Goal: Information Seeking & Learning: Learn about a topic

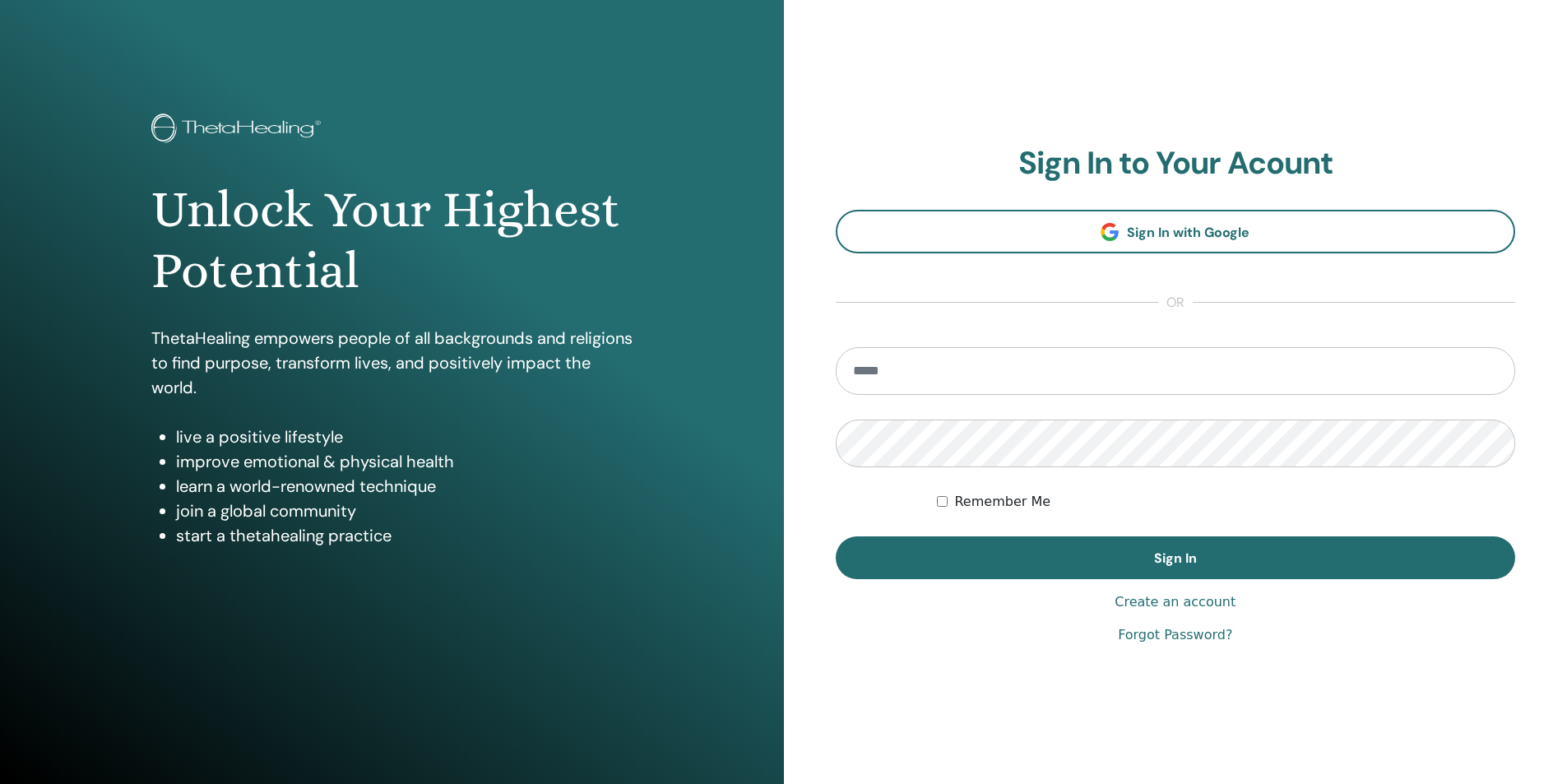
click at [1182, 367] on input "email" at bounding box center [1175, 370] width 680 height 47
type input "**********"
click at [836, 537] on button "Sign In" at bounding box center [1175, 558] width 680 height 43
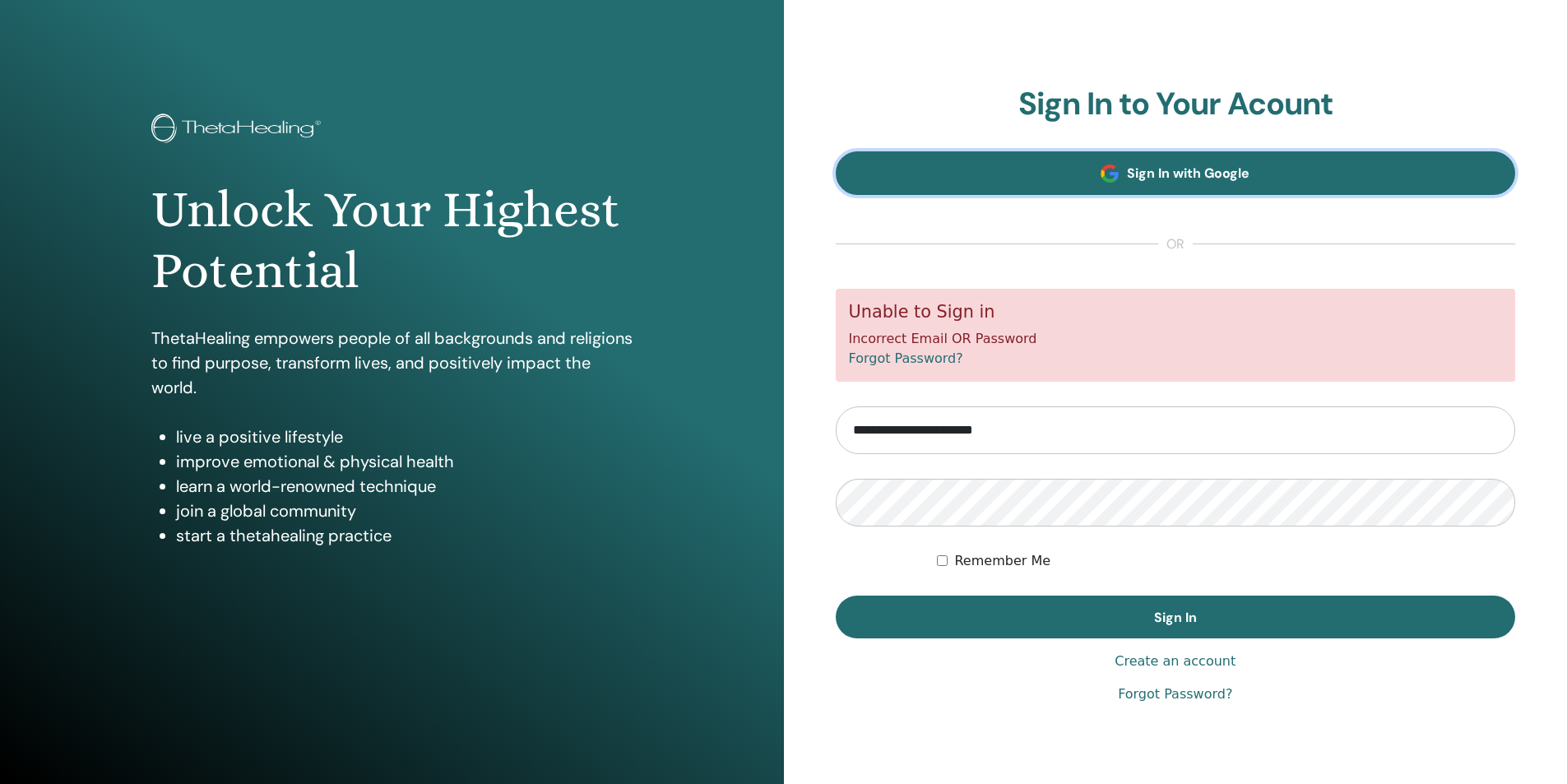
click at [1294, 180] on link "Sign In with Google" at bounding box center [1175, 173] width 680 height 44
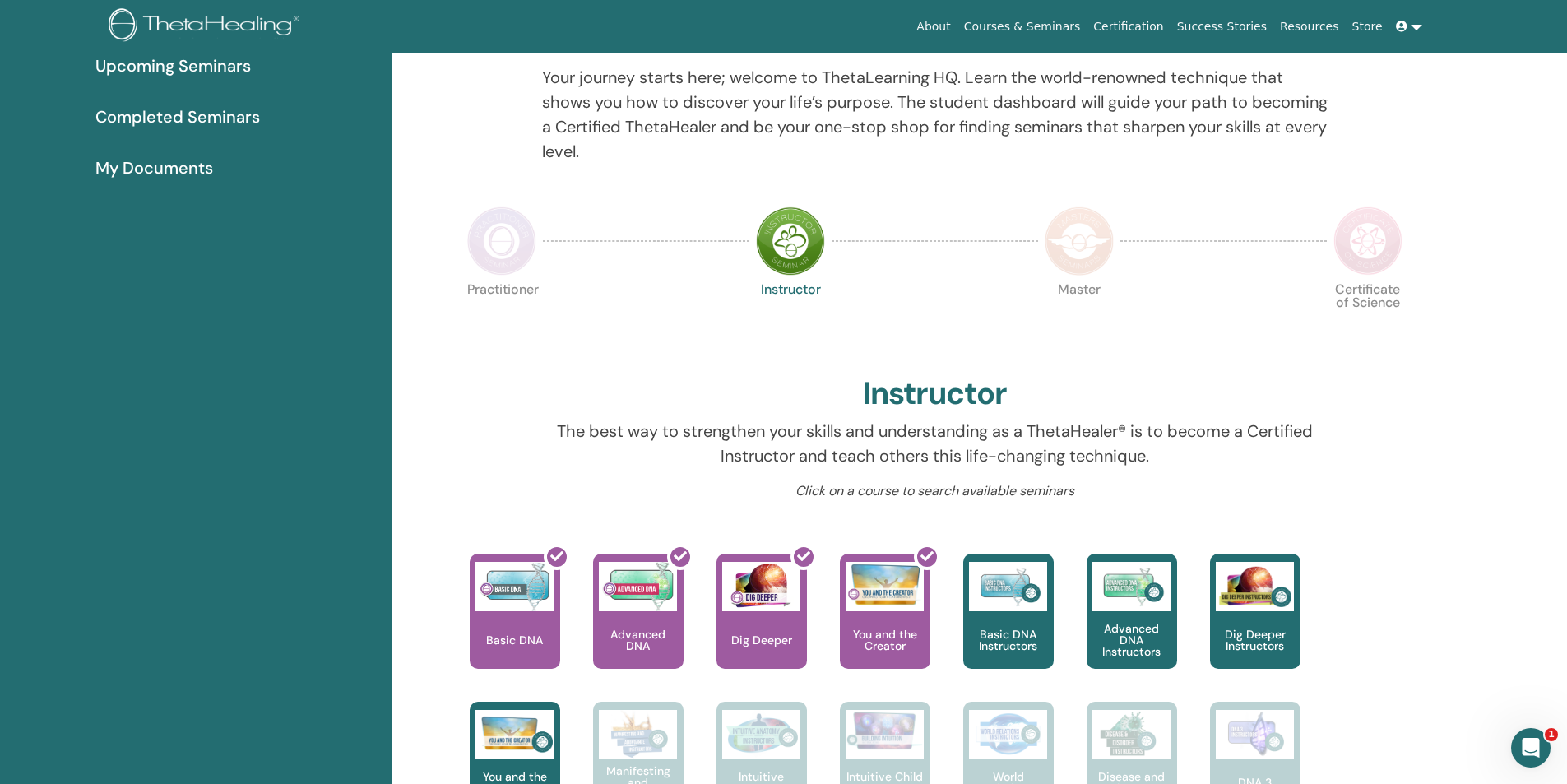
scroll to position [208, 0]
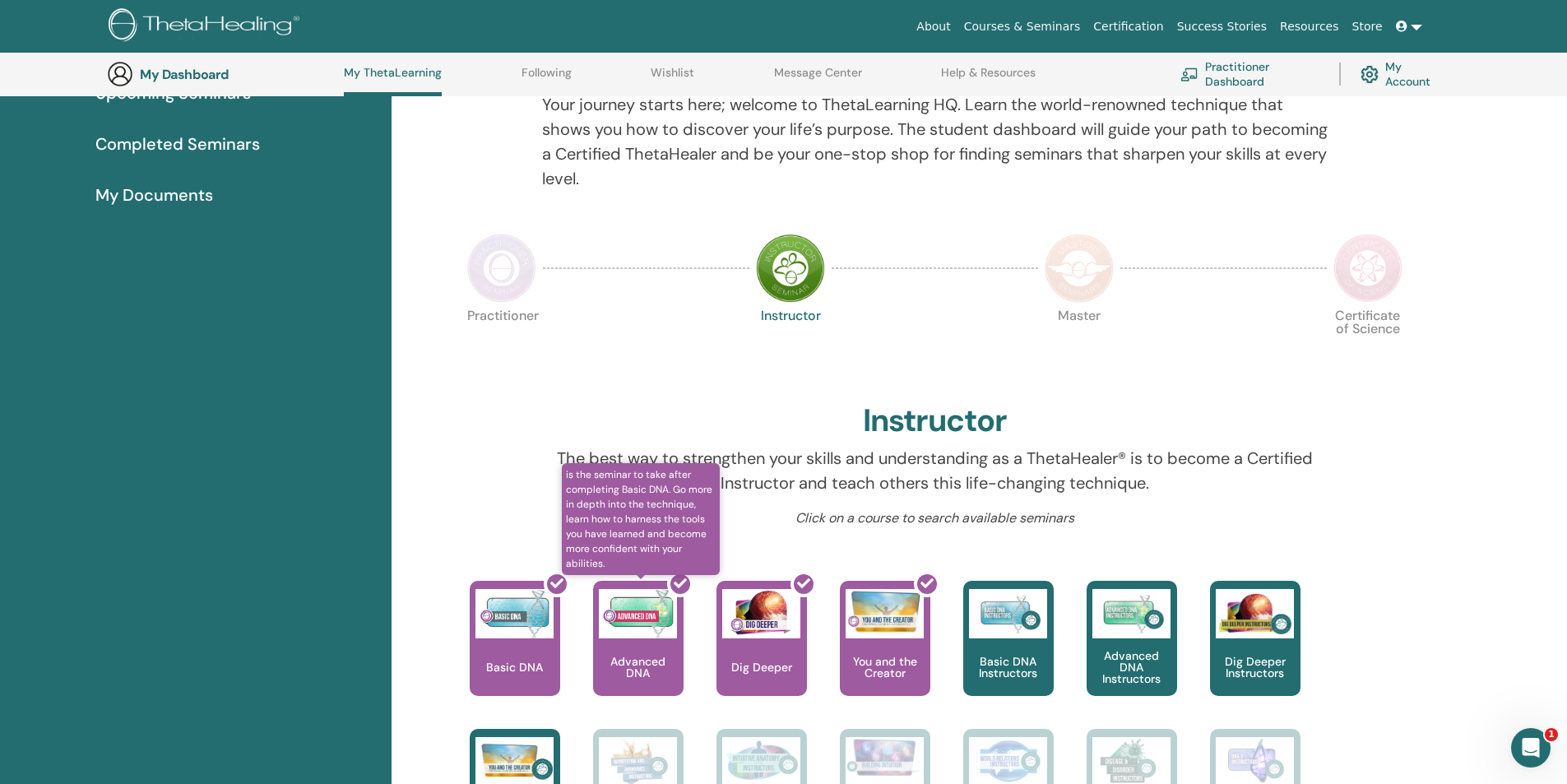
click at [657, 637] on div at bounding box center [648, 644] width 90 height 148
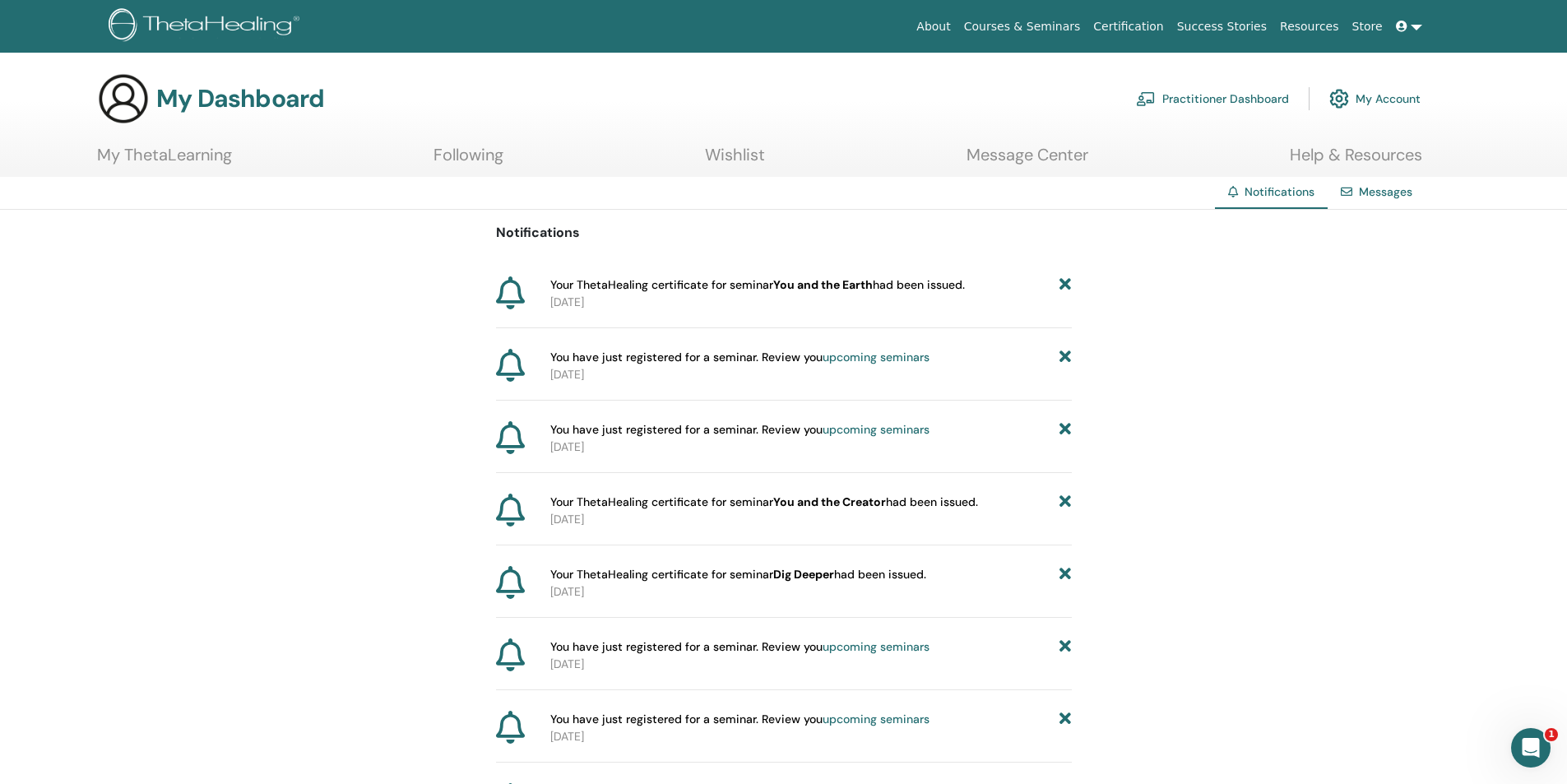
click at [1375, 593] on div "Notifications Your ThetaHealing certificate for seminar You and the Earth had b…" at bounding box center [784, 558] width 1567 height 698
click at [638, 286] on span "Your ThetaHealing certificate for seminar You and the Earth had been issued." at bounding box center [758, 285] width 415 height 18
click at [510, 286] on icon at bounding box center [510, 292] width 29 height 33
click at [594, 371] on p "2024-08-16" at bounding box center [811, 374] width 522 height 18
click at [664, 354] on span "You have just registered for a seminar. Review you upcoming seminars" at bounding box center [741, 357] width 380 height 18
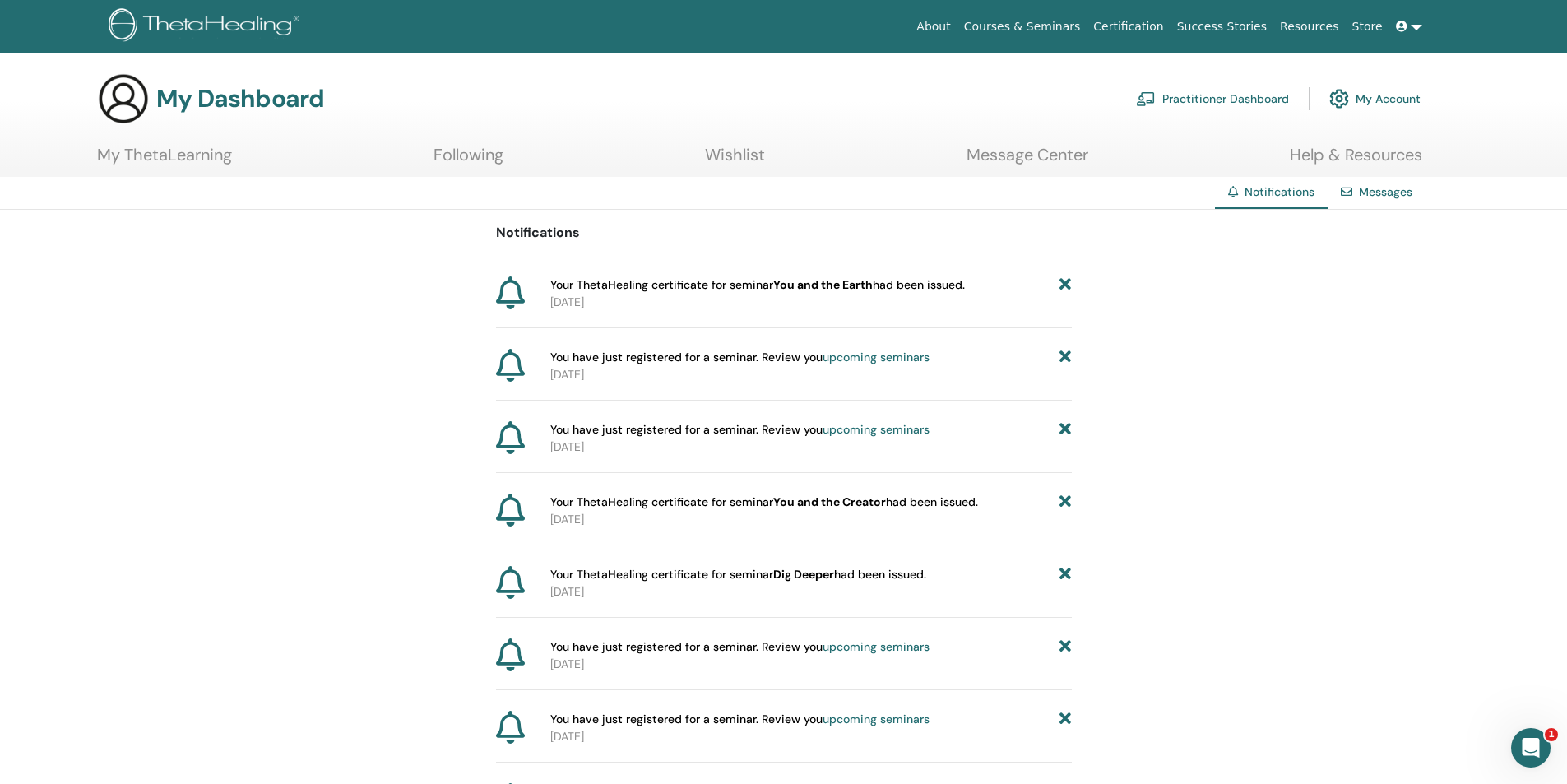
click at [729, 354] on span "You have just registered for a seminar. Review you upcoming seminars" at bounding box center [741, 357] width 380 height 18
click at [811, 363] on span "You have just registered for a seminar. Review you upcoming seminars" at bounding box center [741, 357] width 380 height 18
click at [892, 355] on link "upcoming seminars" at bounding box center [876, 357] width 107 height 15
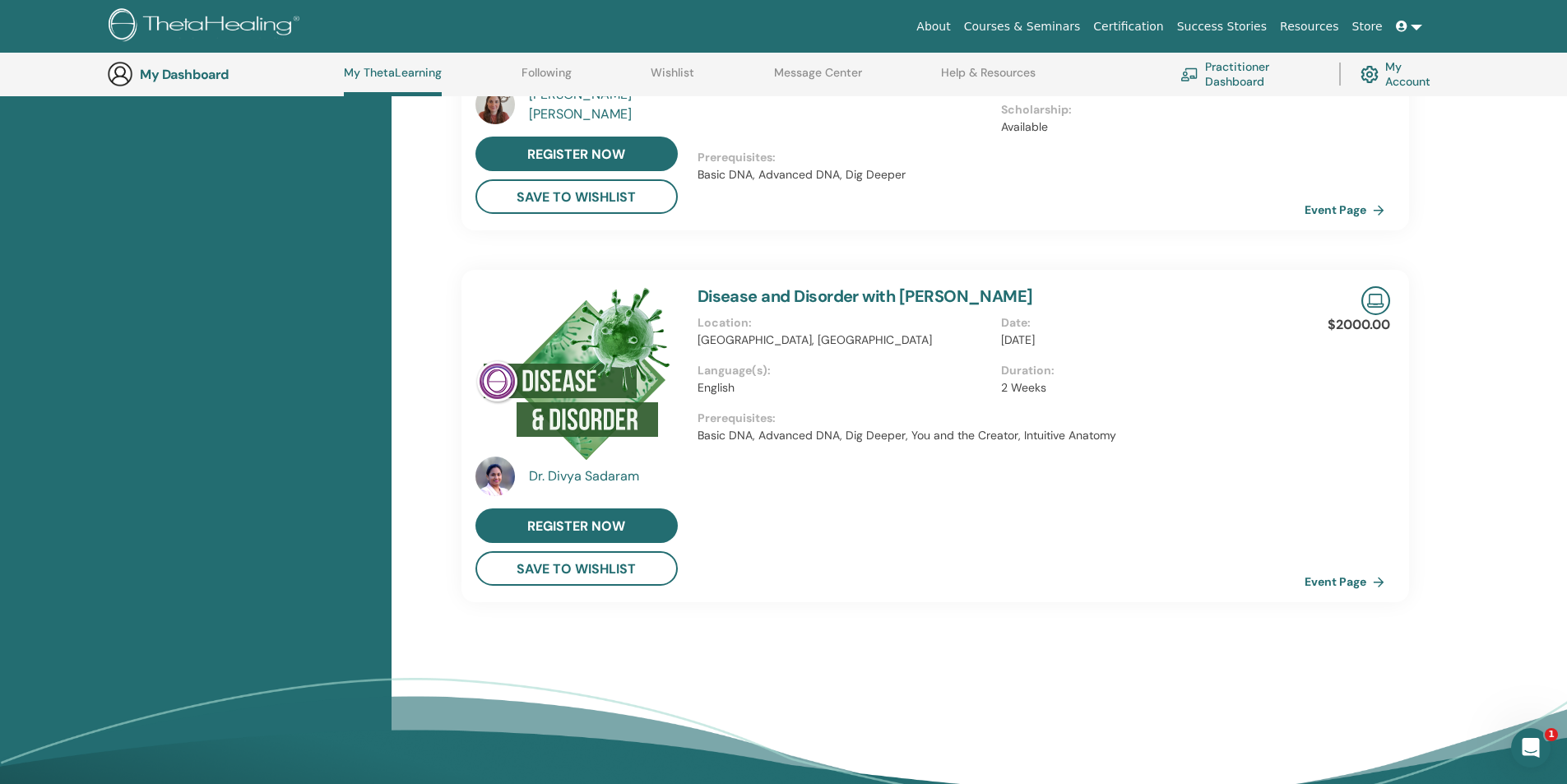
scroll to position [866, 0]
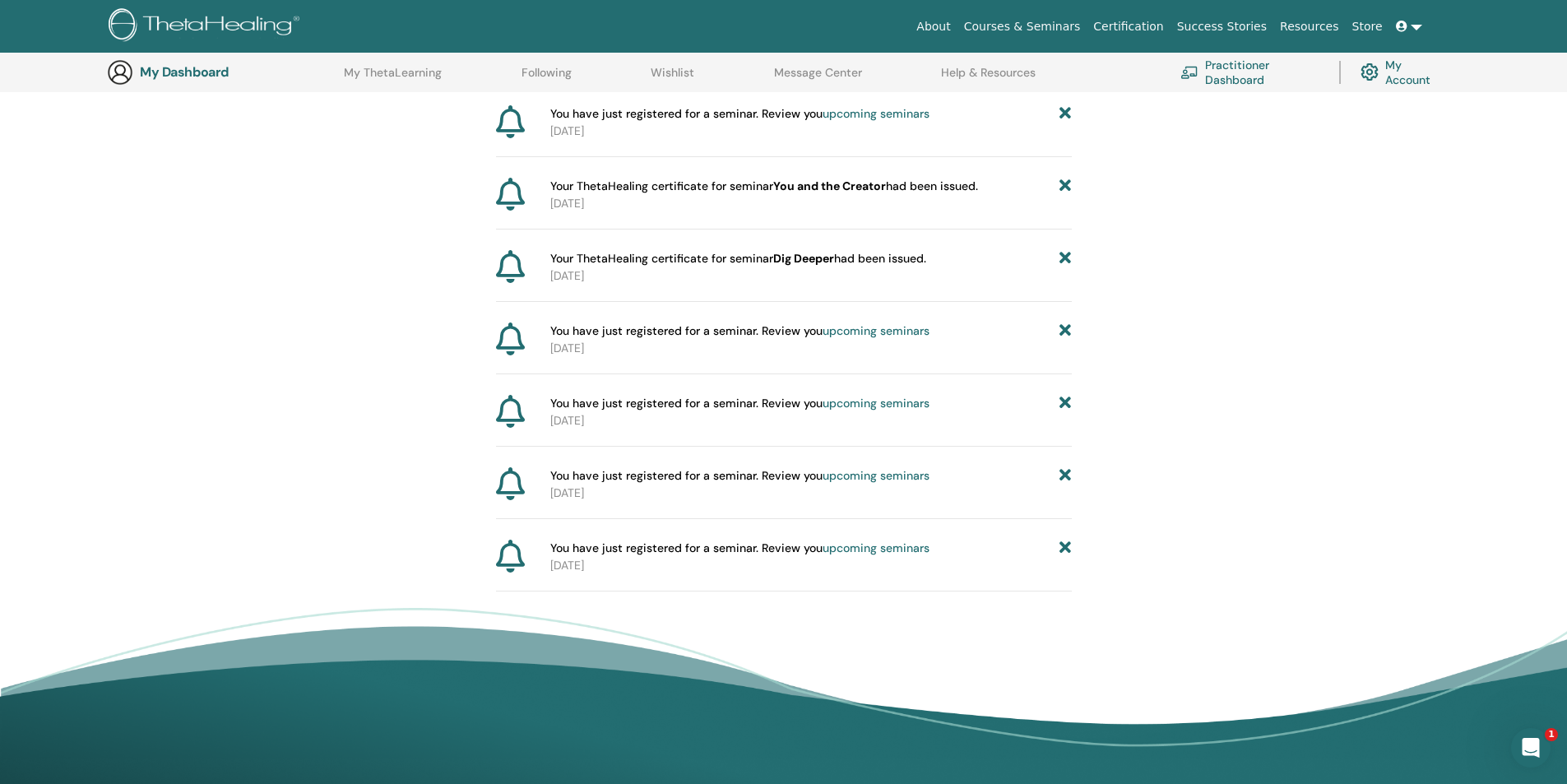
scroll to position [368, 0]
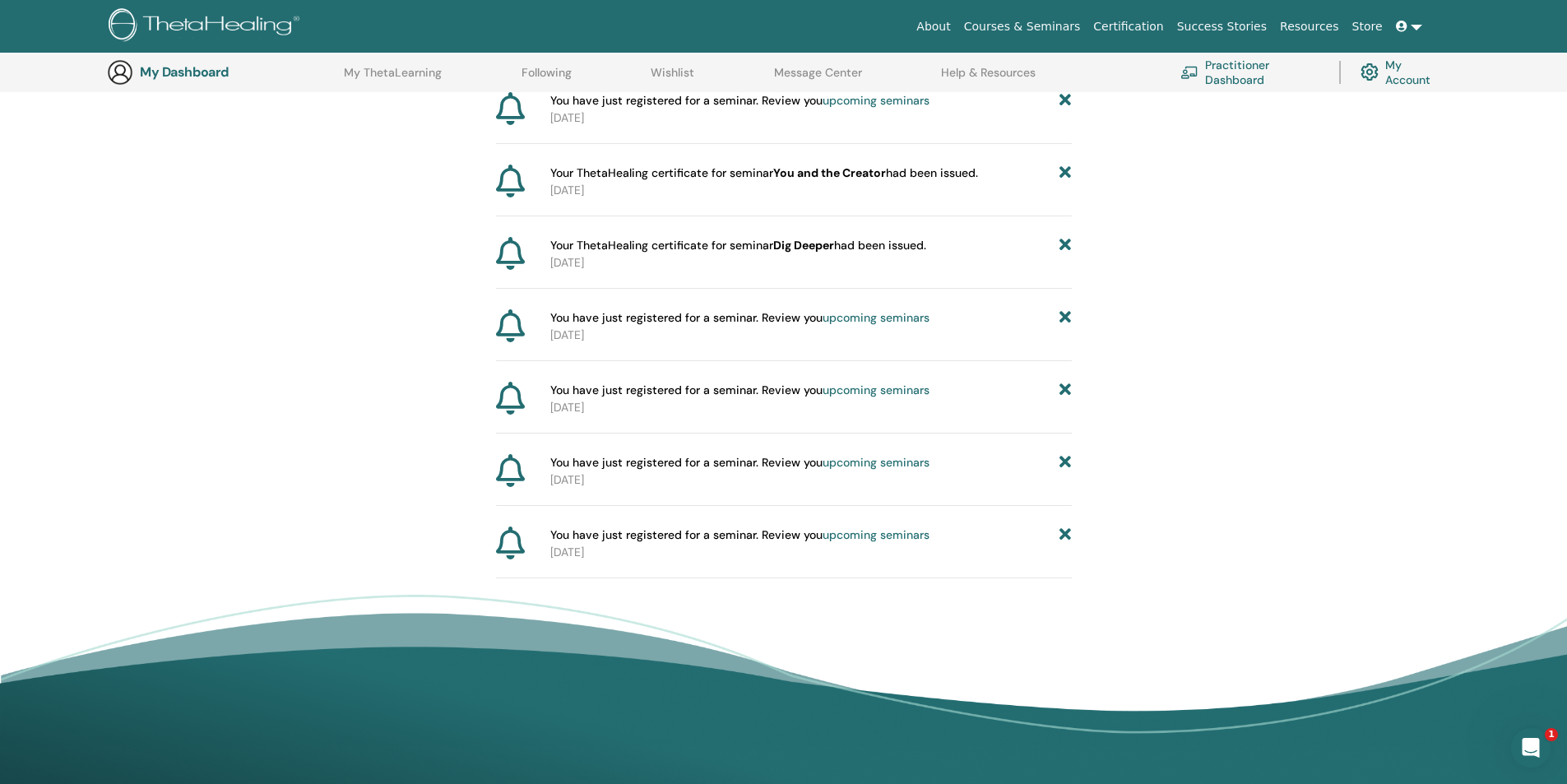
click at [906, 534] on link "upcoming seminars" at bounding box center [876, 535] width 107 height 15
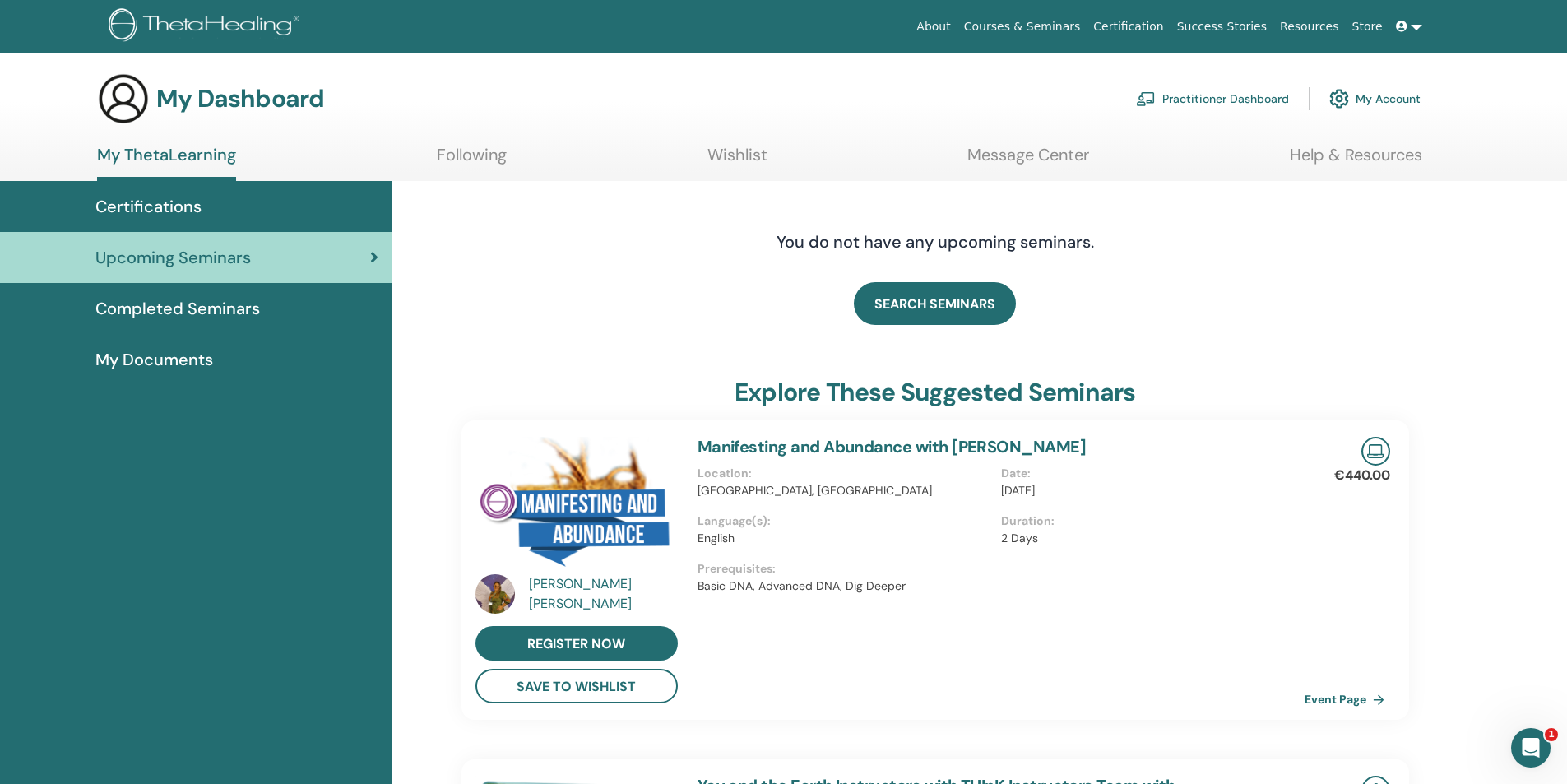
click at [1144, 19] on link "Certification" at bounding box center [1128, 26] width 83 height 31
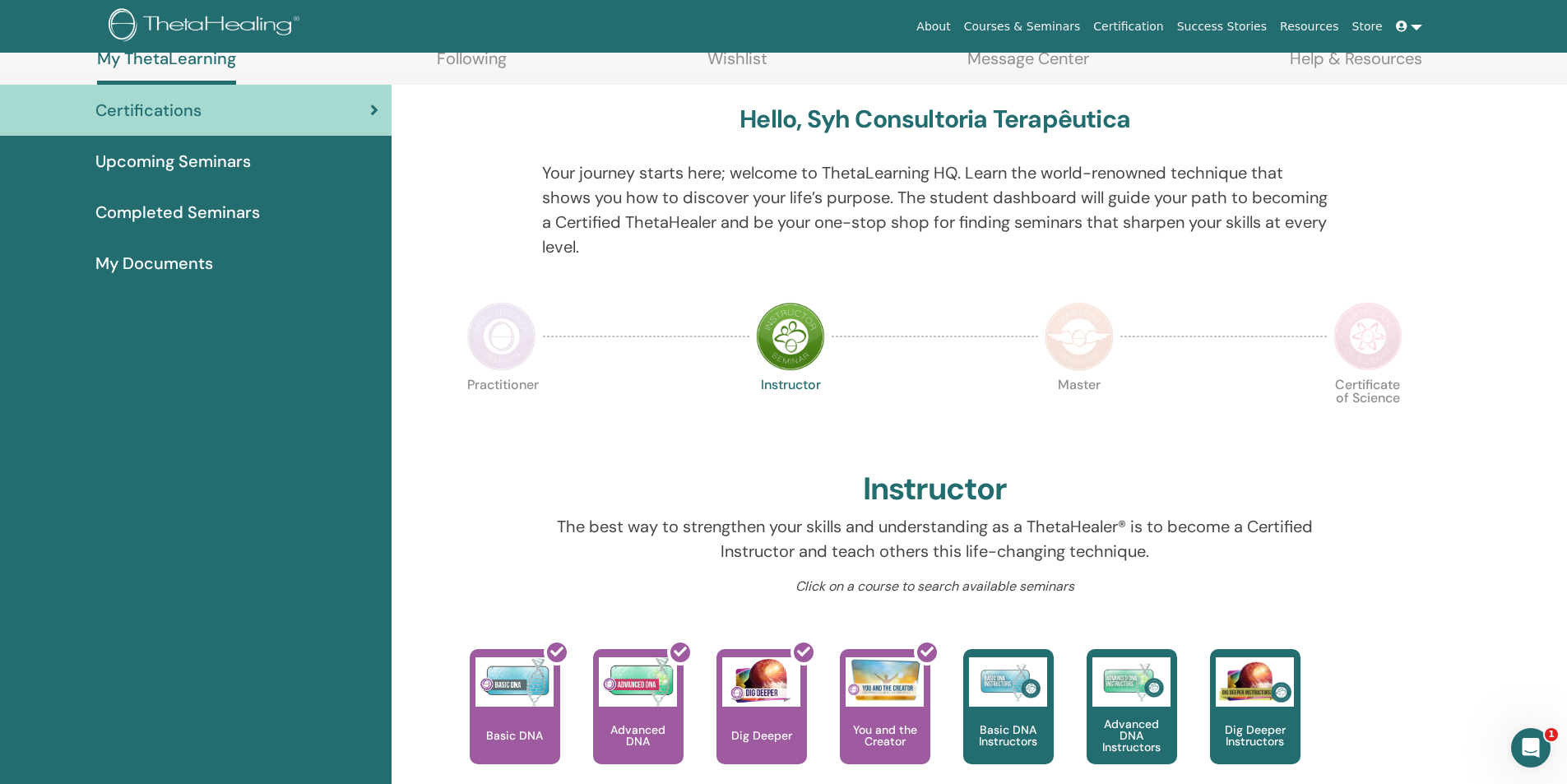
scroll to position [290, 0]
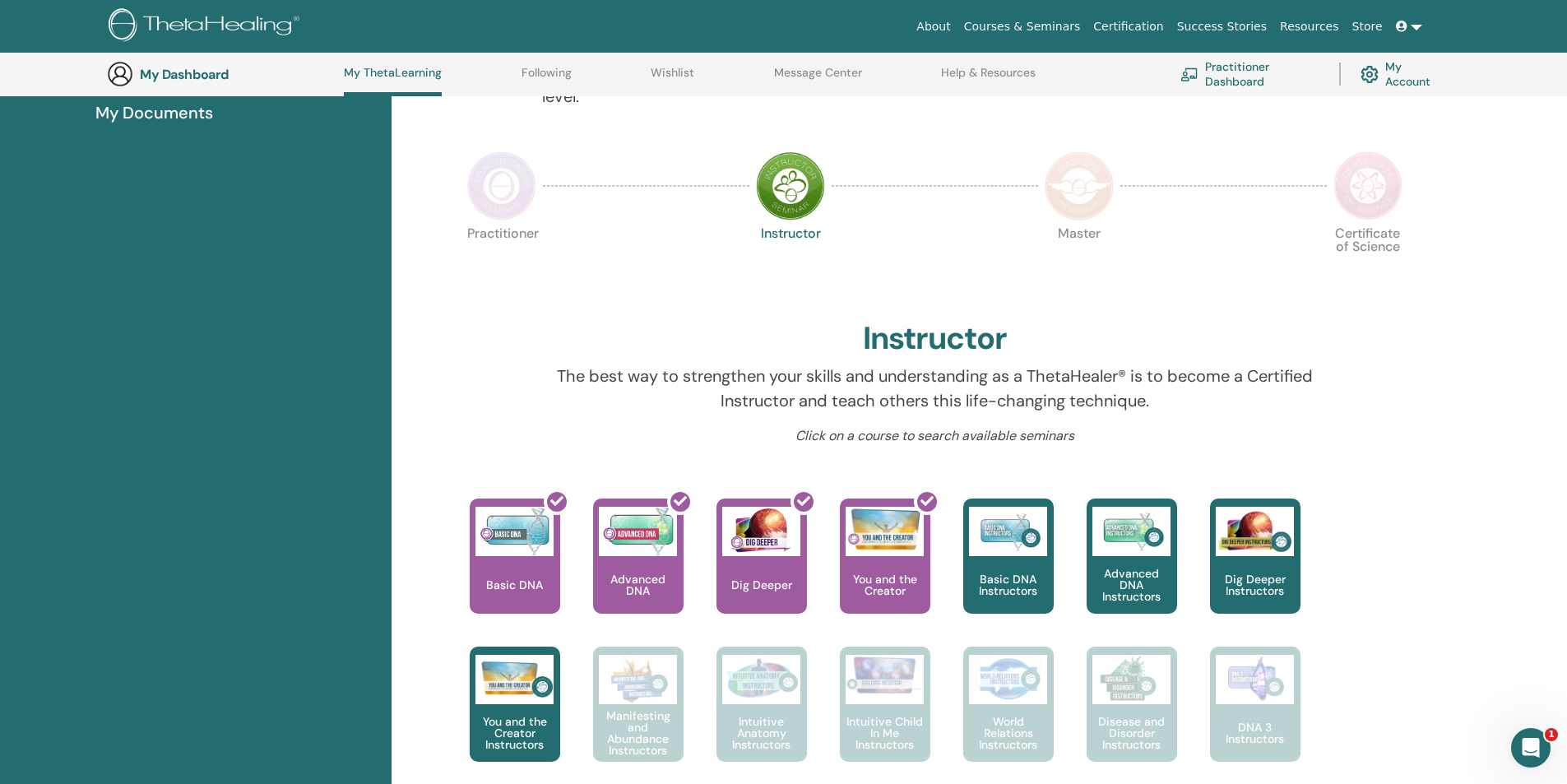
click at [1419, 23] on link at bounding box center [1409, 26] width 39 height 31
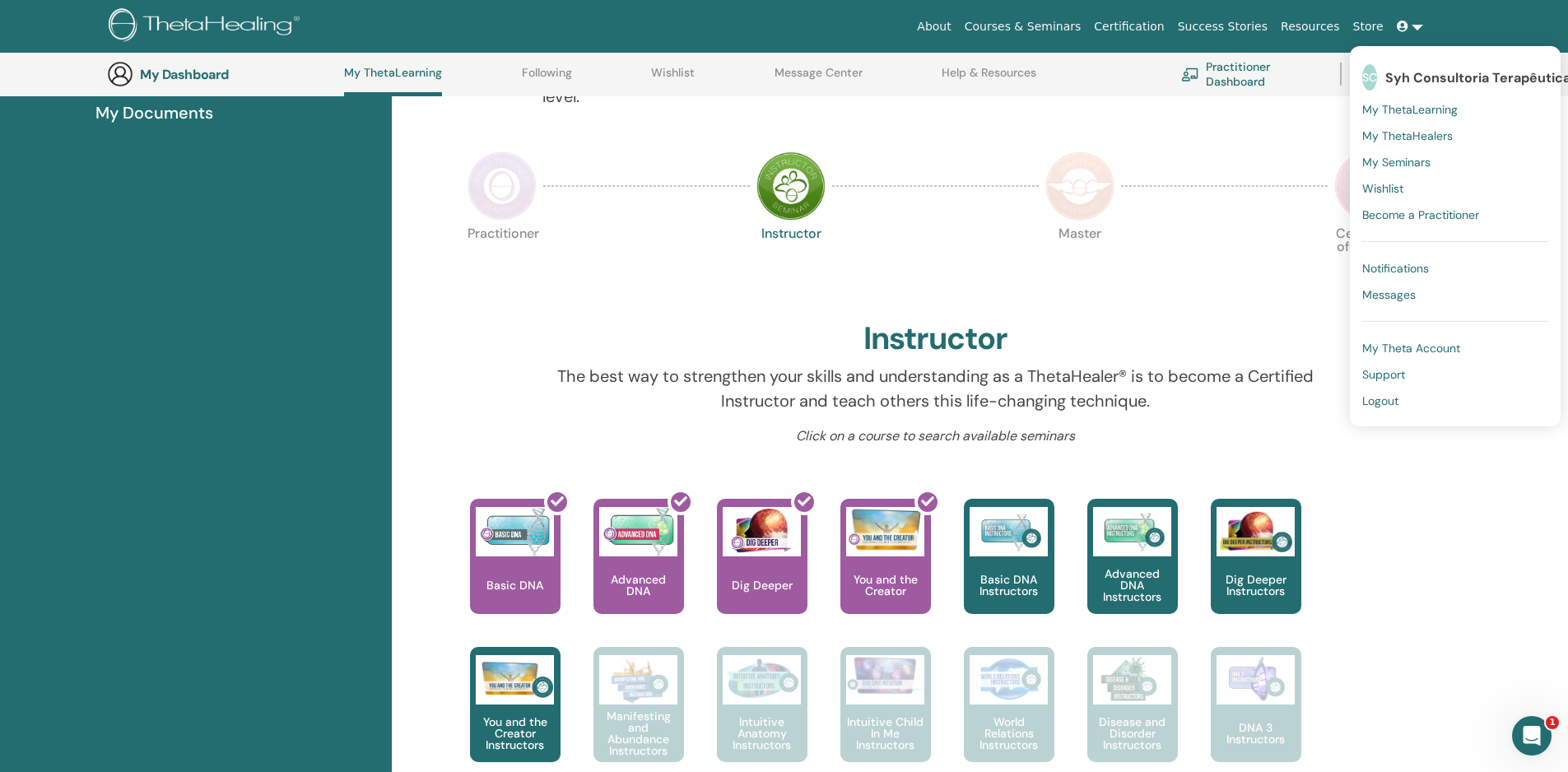
click at [1453, 31] on ul "About Courses & Seminars Certification Success Stories Resources Store SC Syh C…" at bounding box center [1170, 26] width 618 height 31
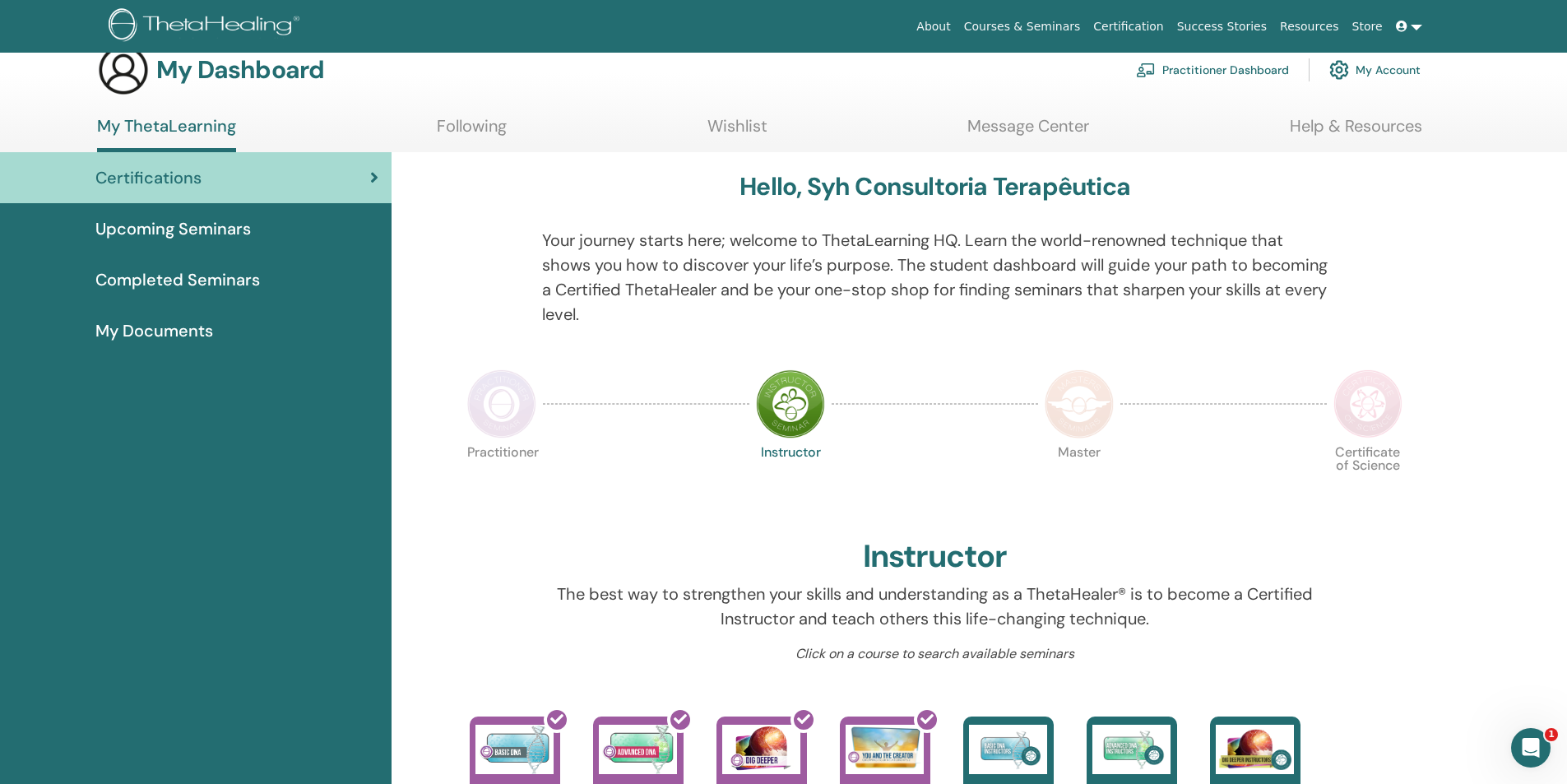
scroll to position [0, 0]
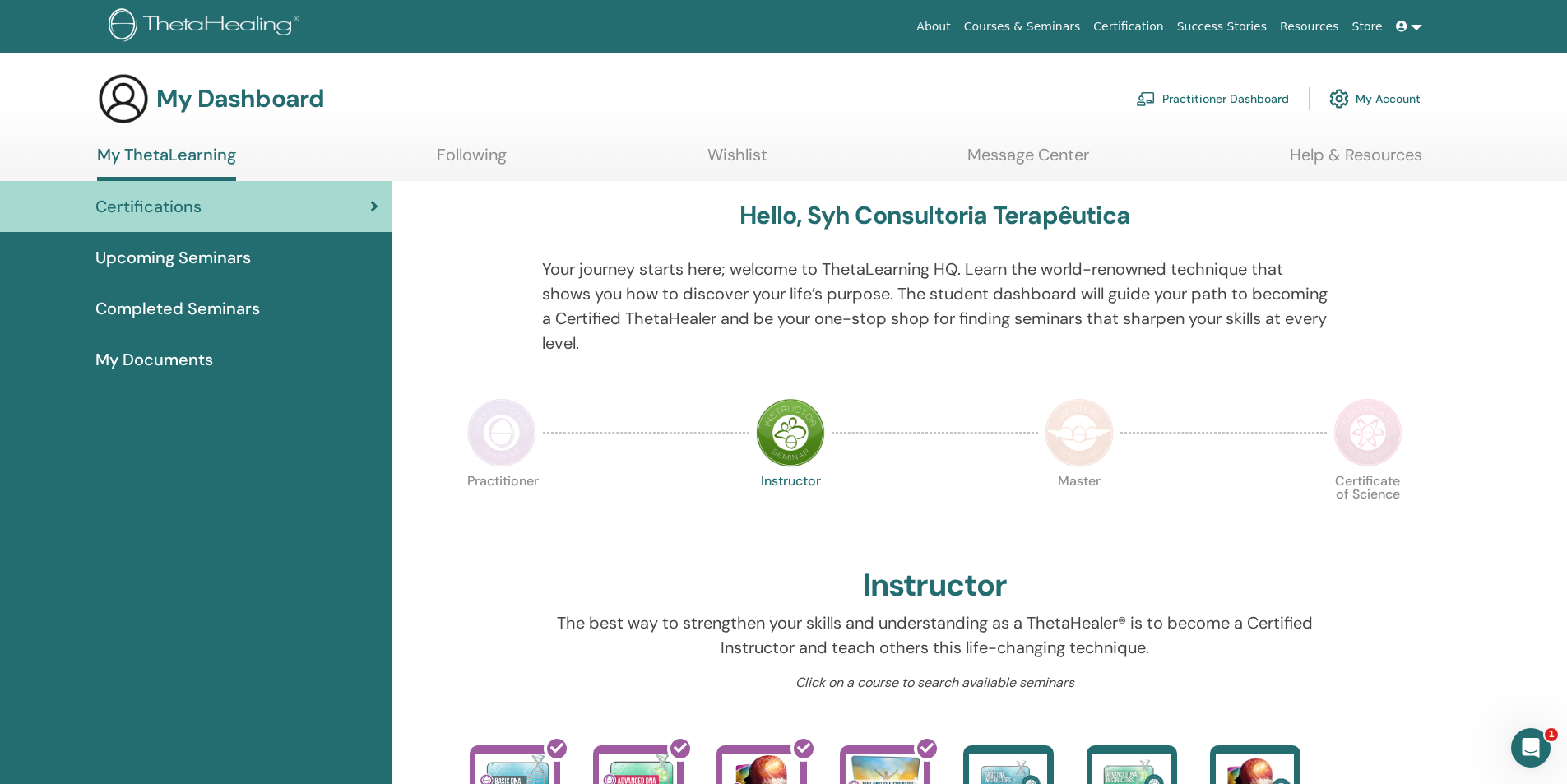
click at [192, 365] on span "My Documents" at bounding box center [154, 359] width 117 height 25
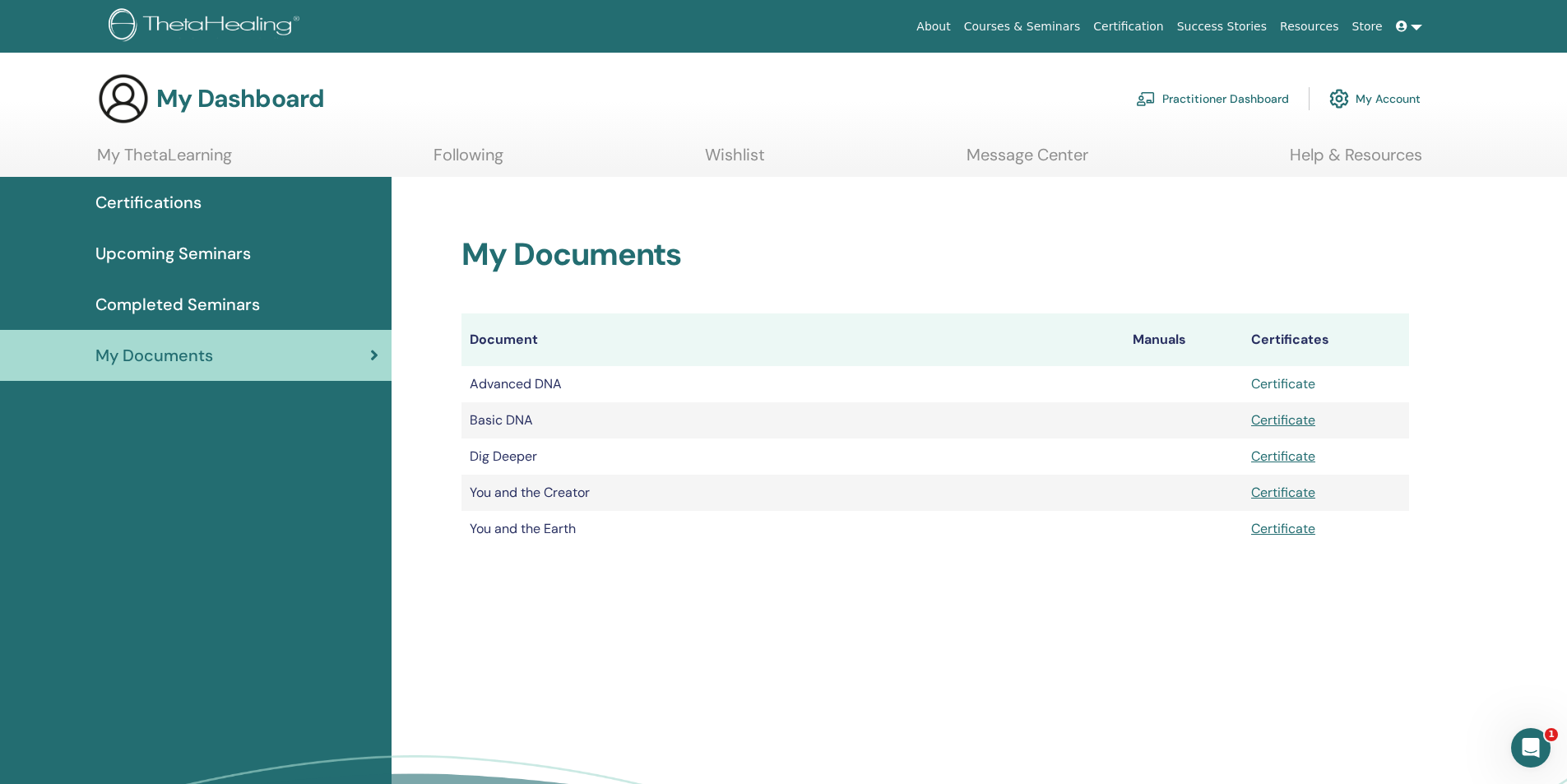
click at [1300, 386] on link "Certificate" at bounding box center [1283, 383] width 64 height 18
click at [1531, 734] on icon "Abertura do Messenger da Intercom" at bounding box center [1529, 745] width 27 height 27
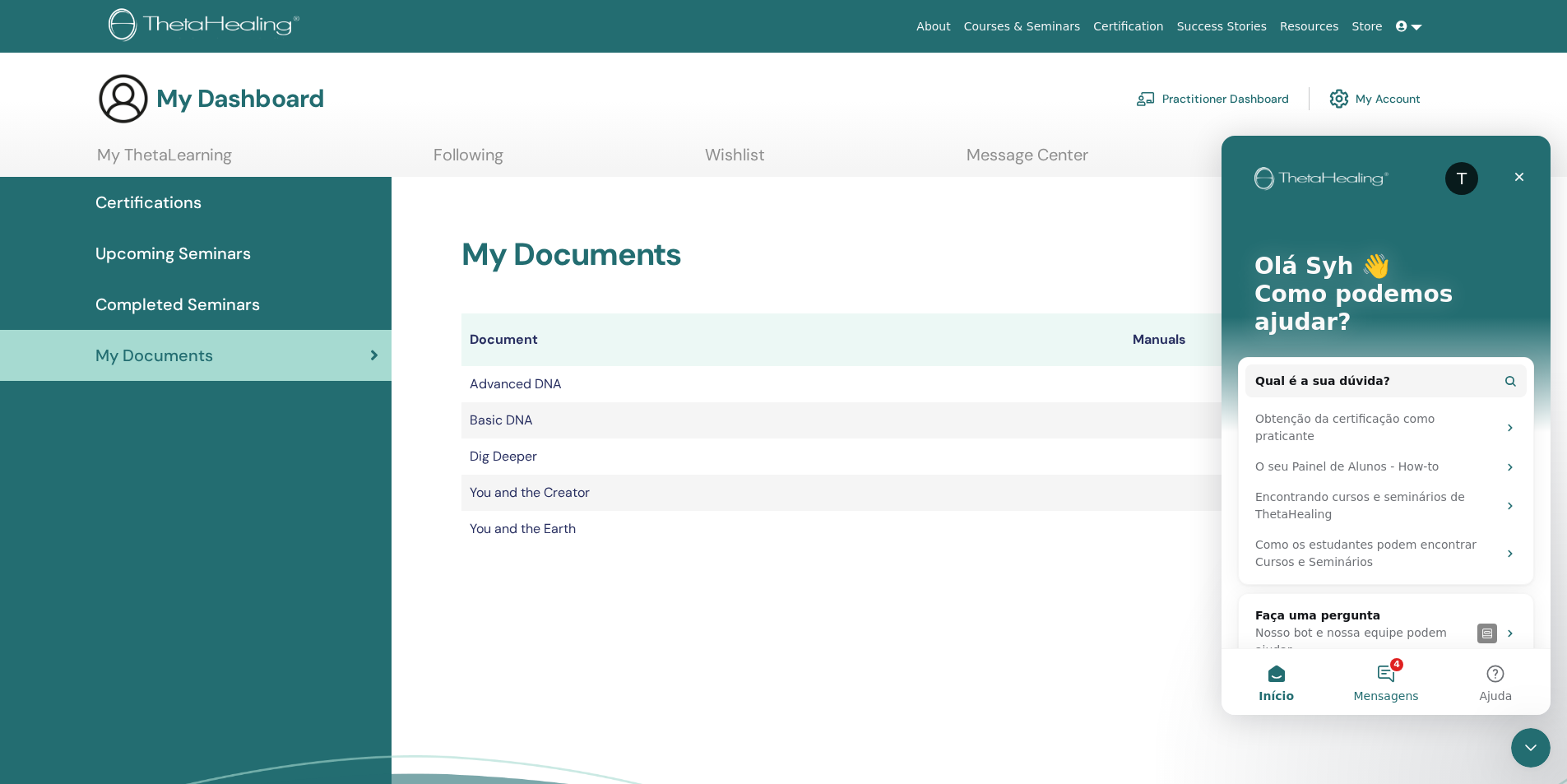
click at [1386, 663] on button "4 Mensagens" at bounding box center [1386, 682] width 110 height 66
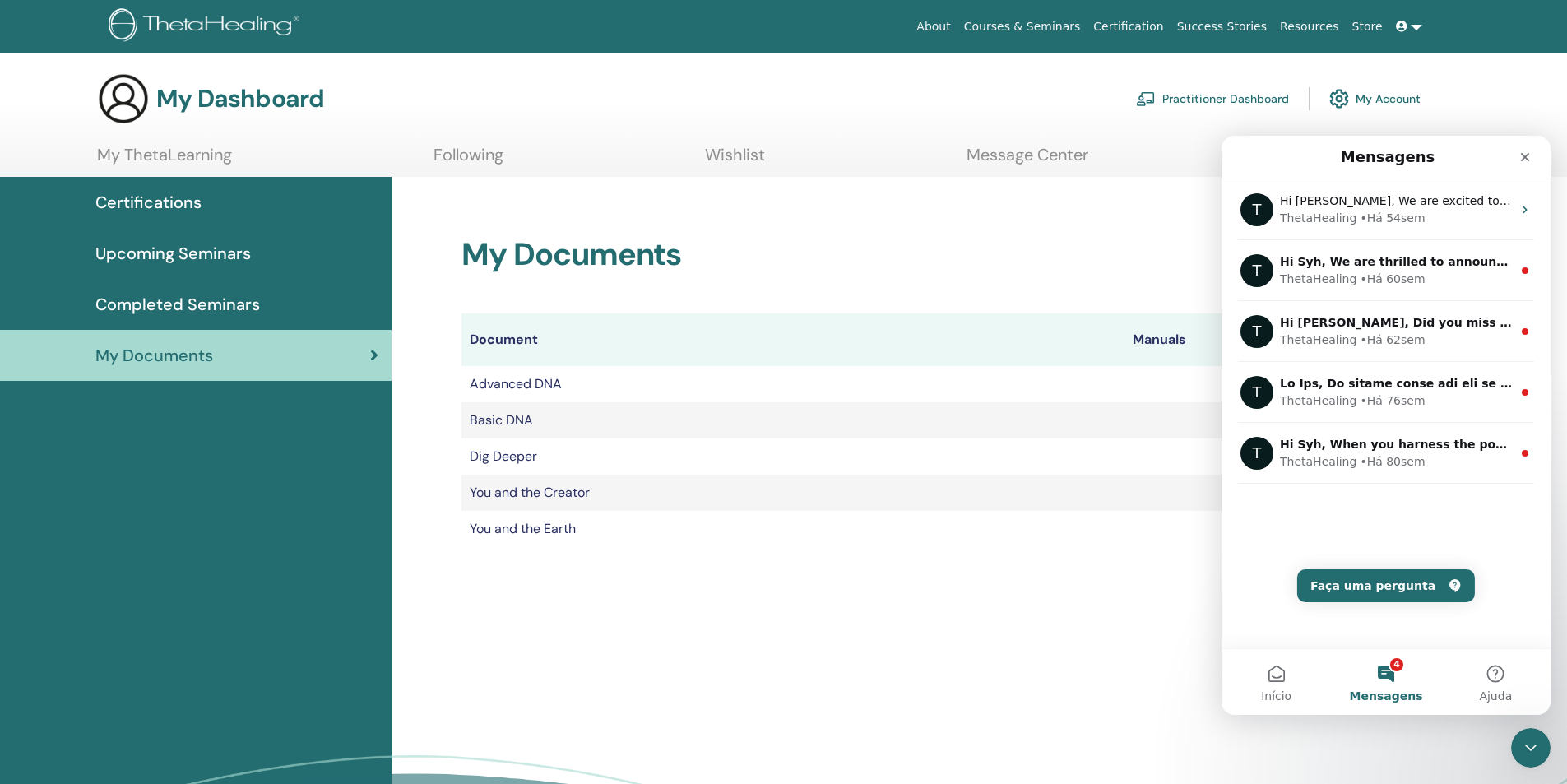
click at [1343, 92] on img at bounding box center [1339, 99] width 20 height 28
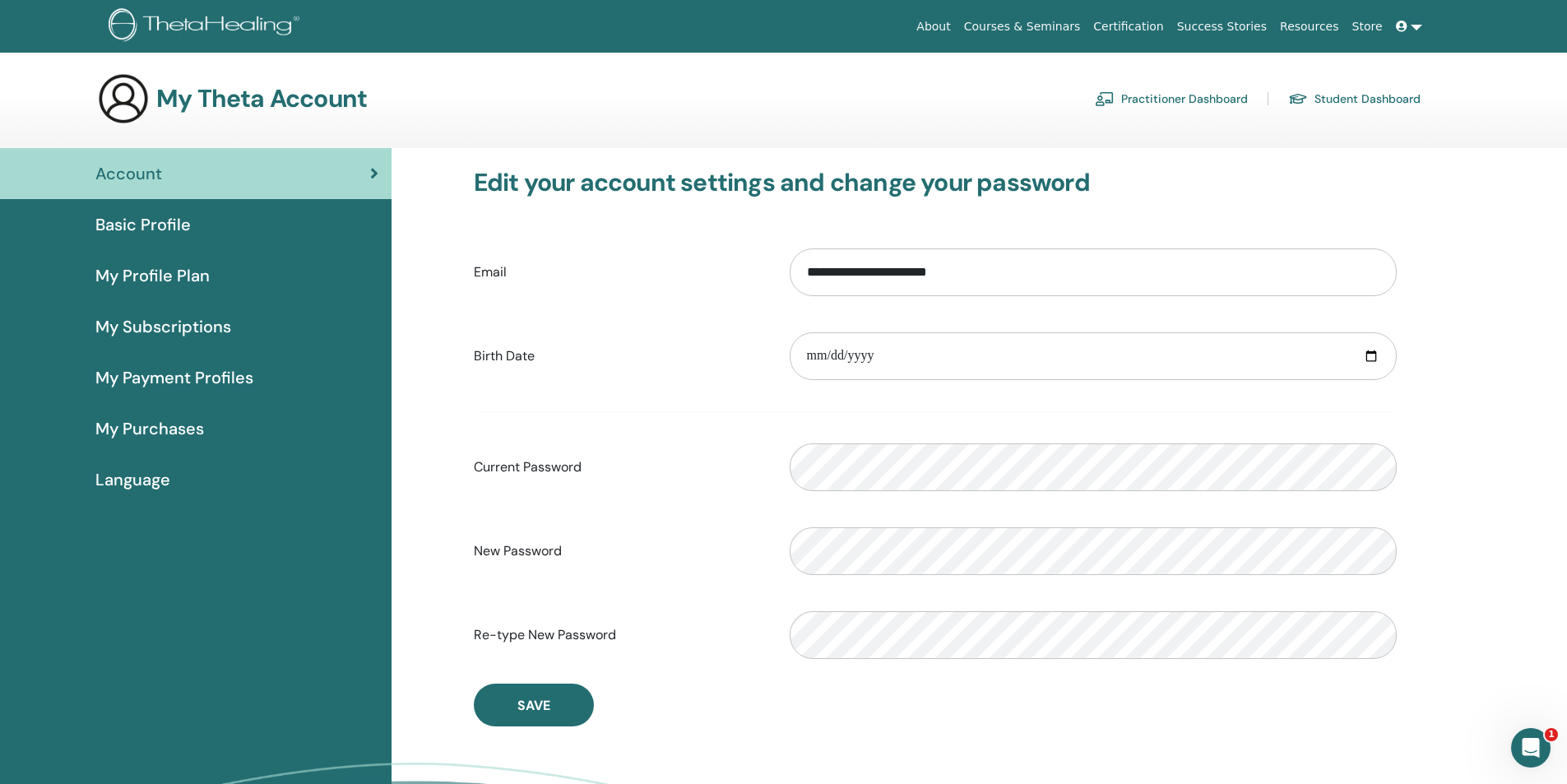
click at [1403, 22] on icon at bounding box center [1402, 26] width 11 height 11
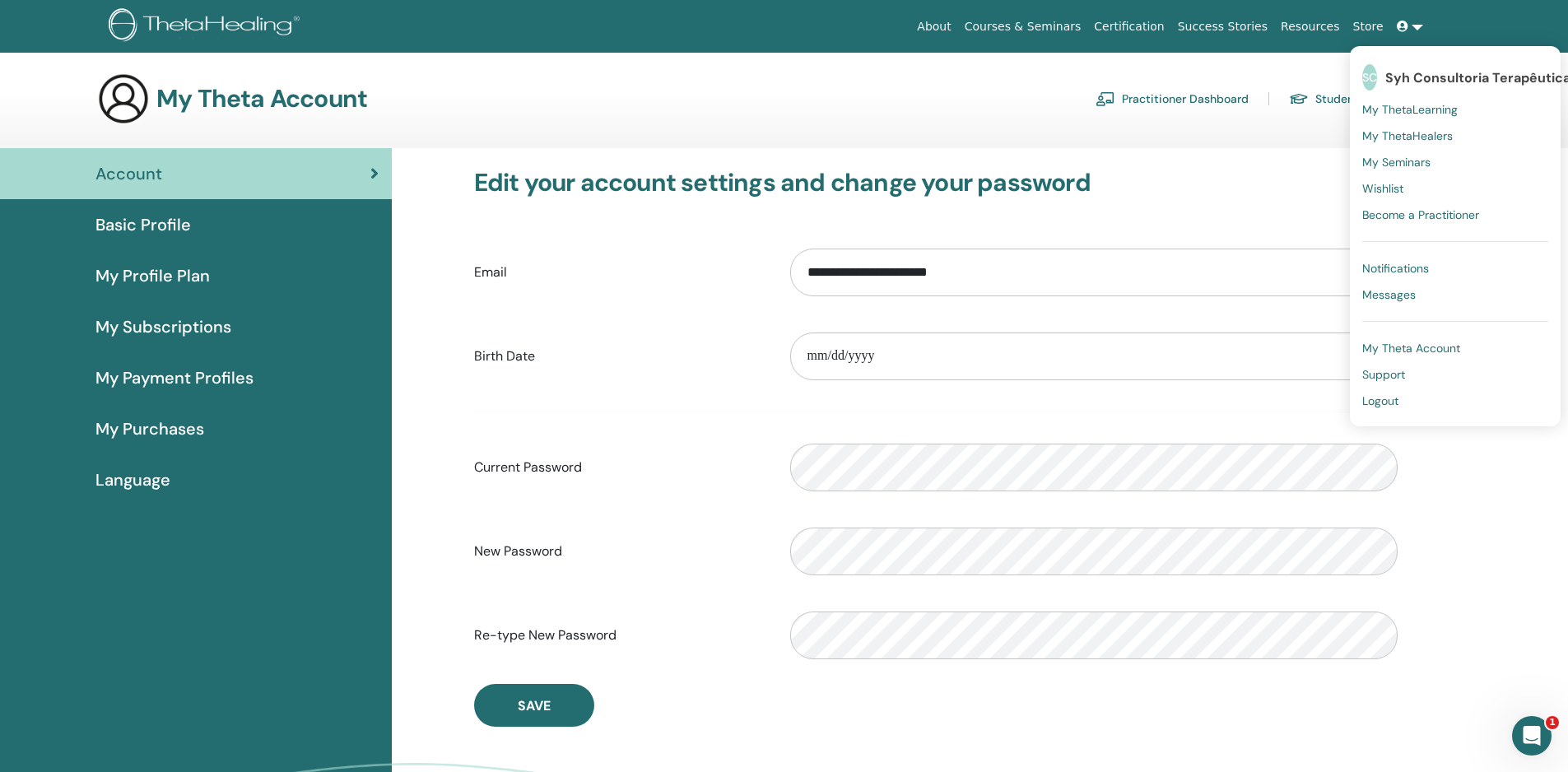
click at [1249, 169] on h3 "Edit your account settings and change your password" at bounding box center [936, 183] width 924 height 30
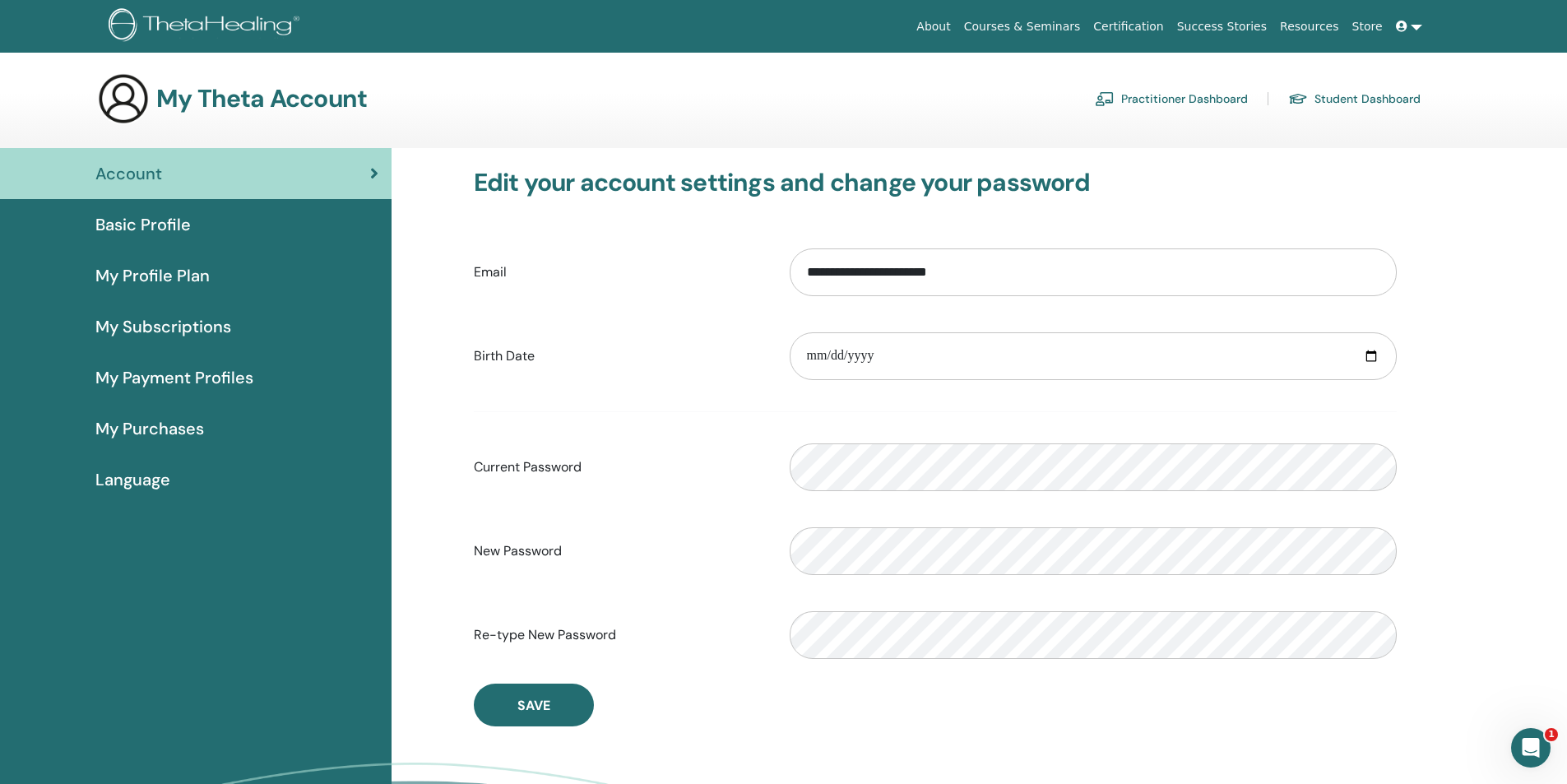
click at [1424, 27] on link at bounding box center [1409, 26] width 39 height 31
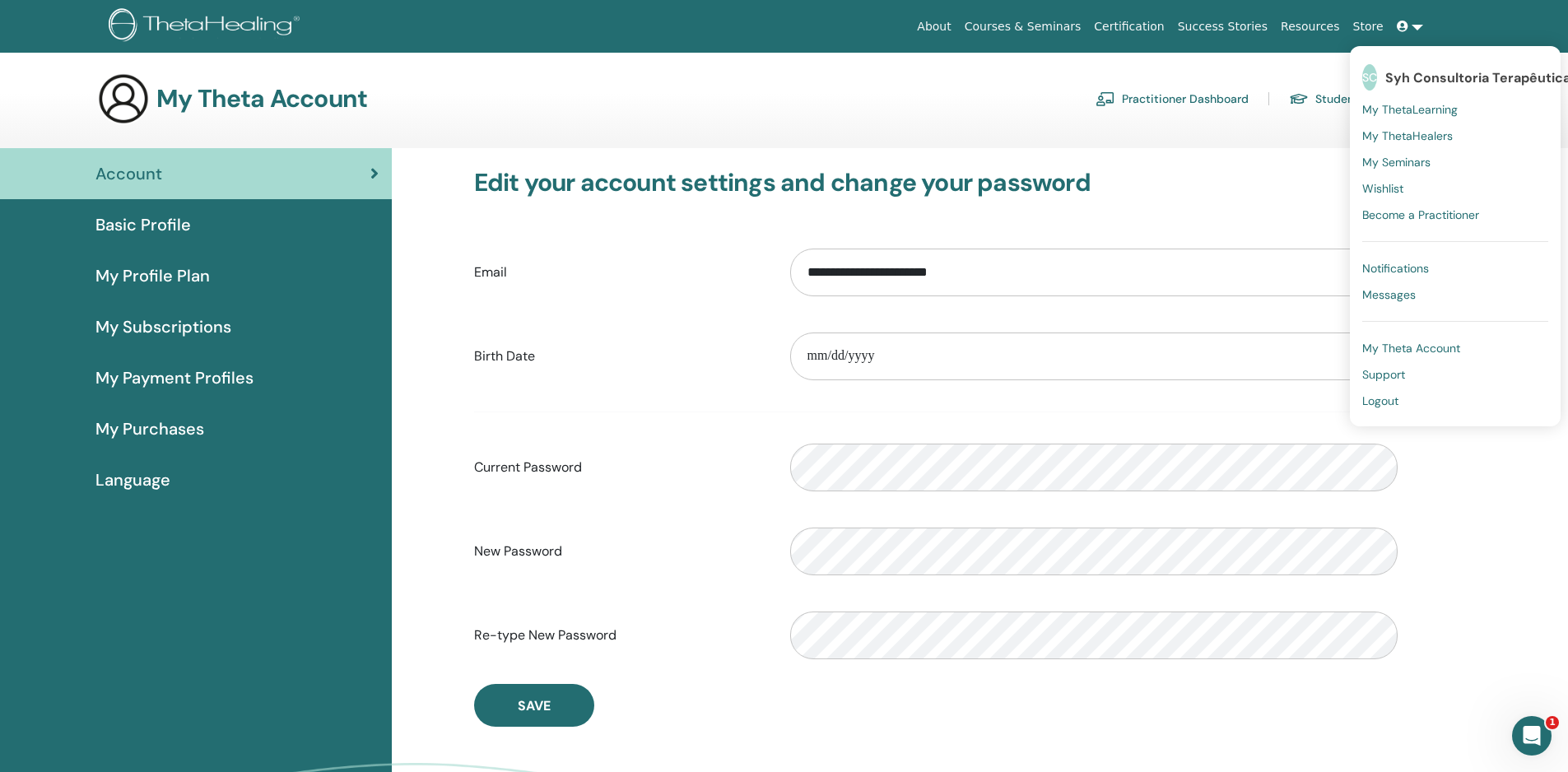
click at [1377, 25] on link "Store" at bounding box center [1369, 26] width 44 height 31
